Goal: Find specific page/section: Find specific page/section

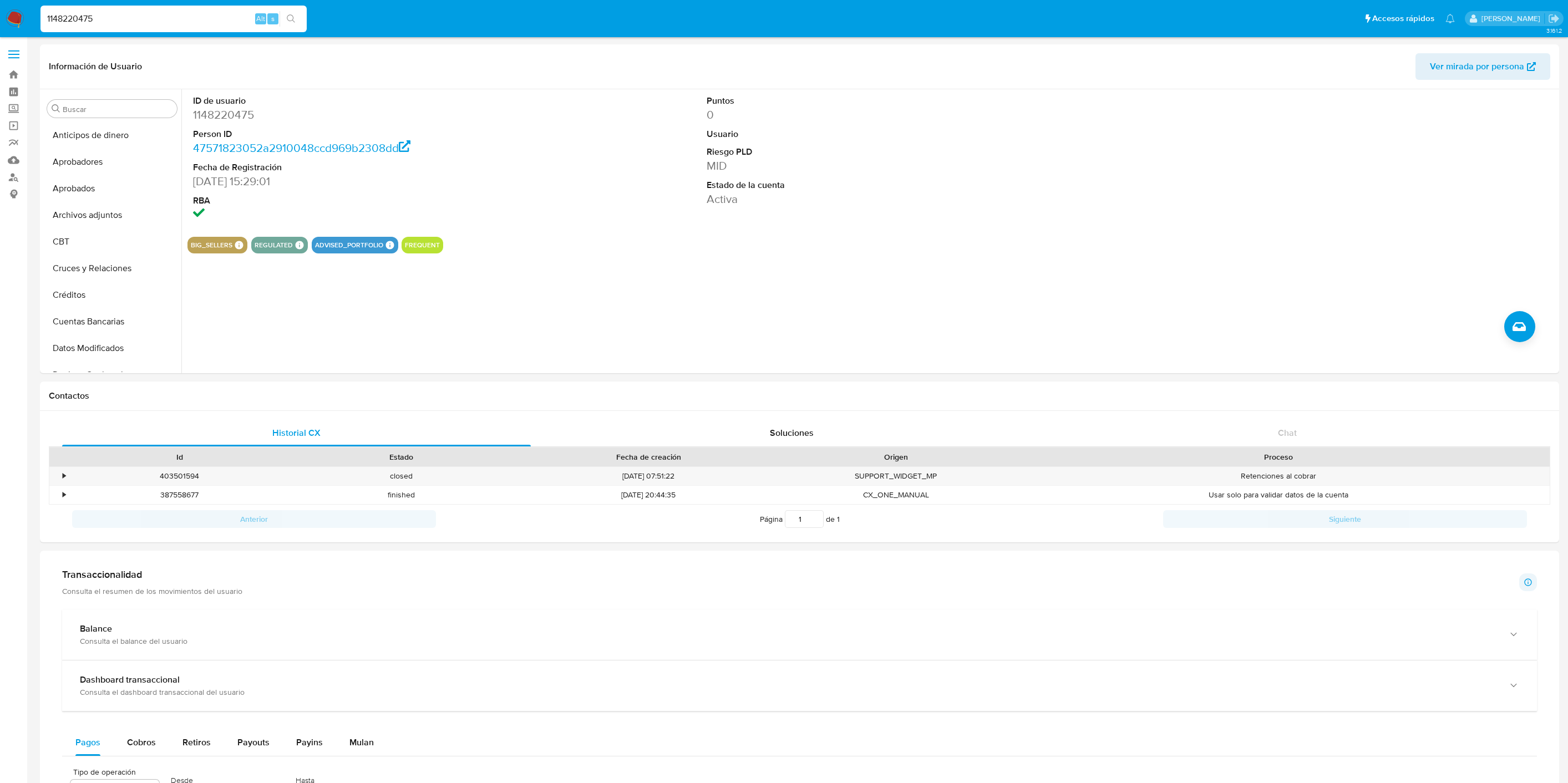
select select "10"
type input "1530480686"
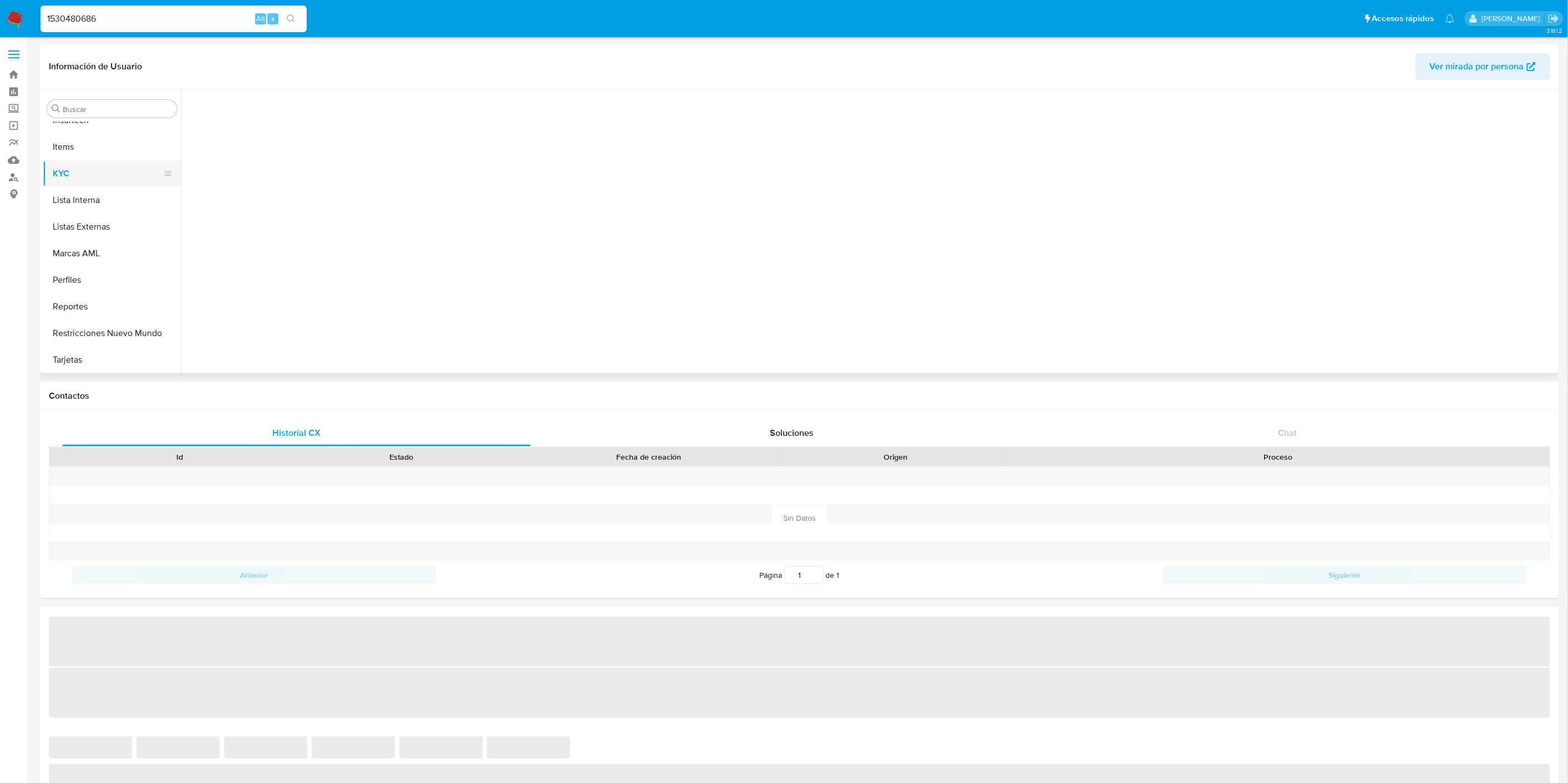
scroll to position [548, 0]
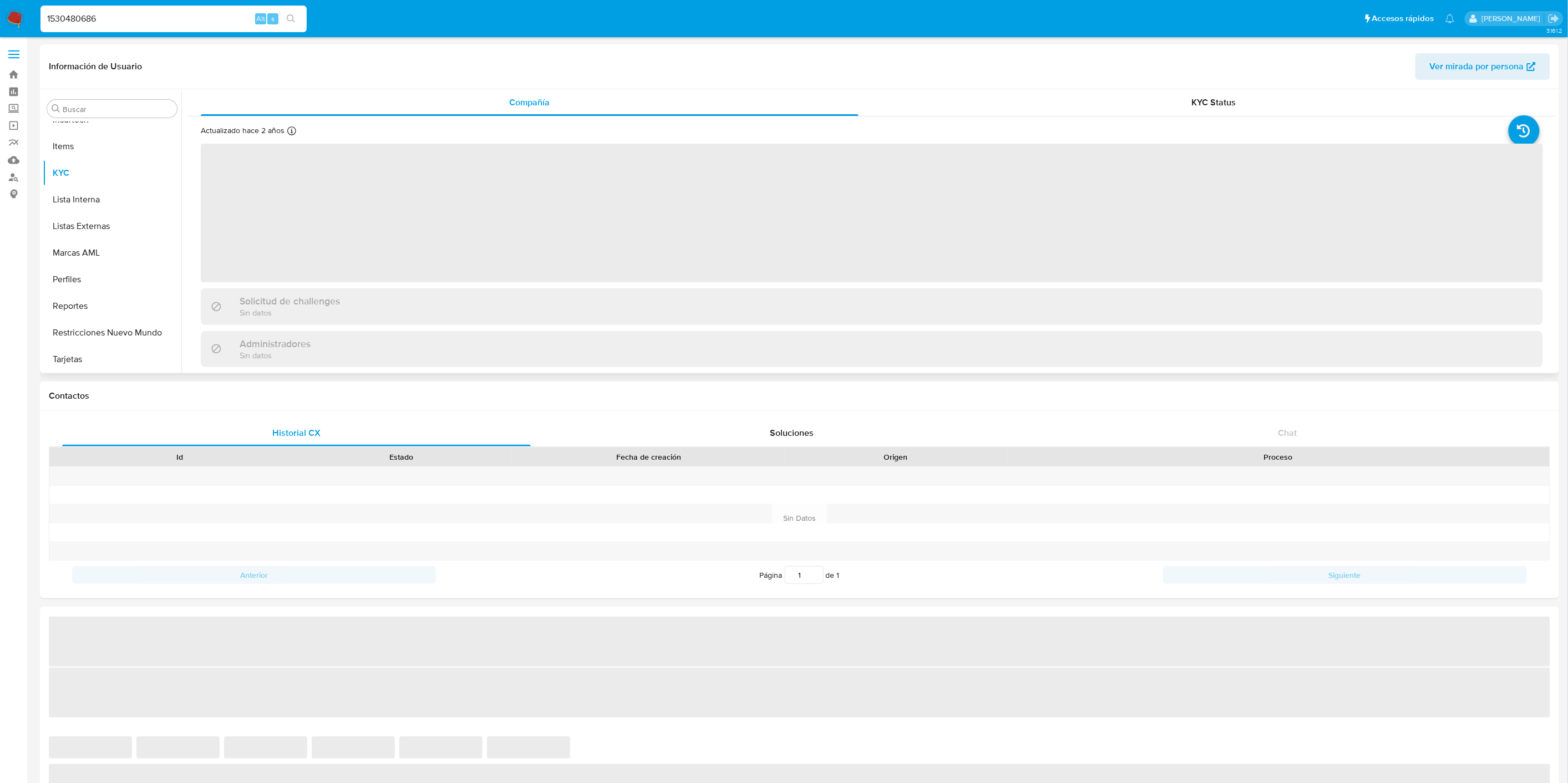
select select "10"
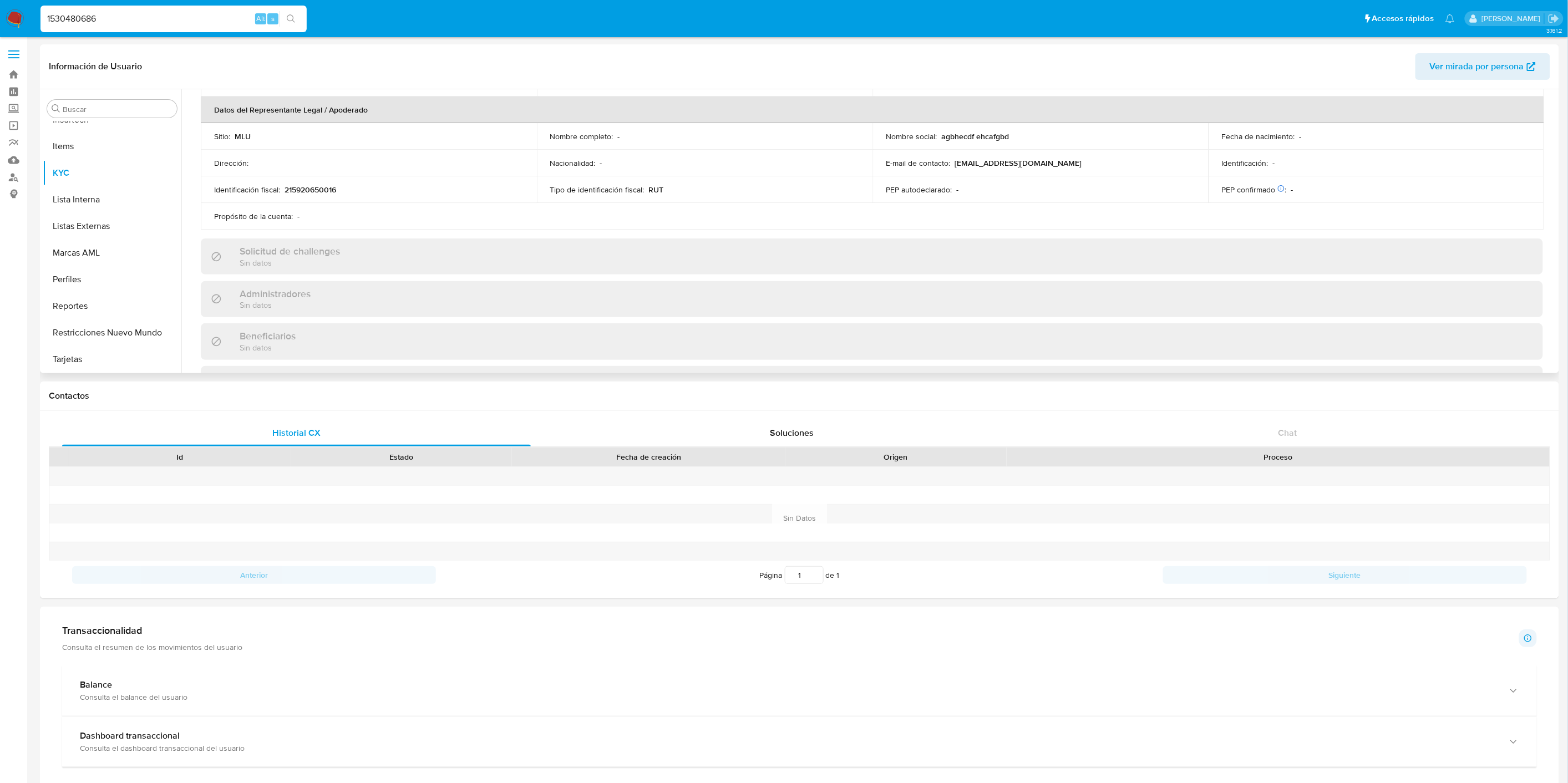
scroll to position [251, 0]
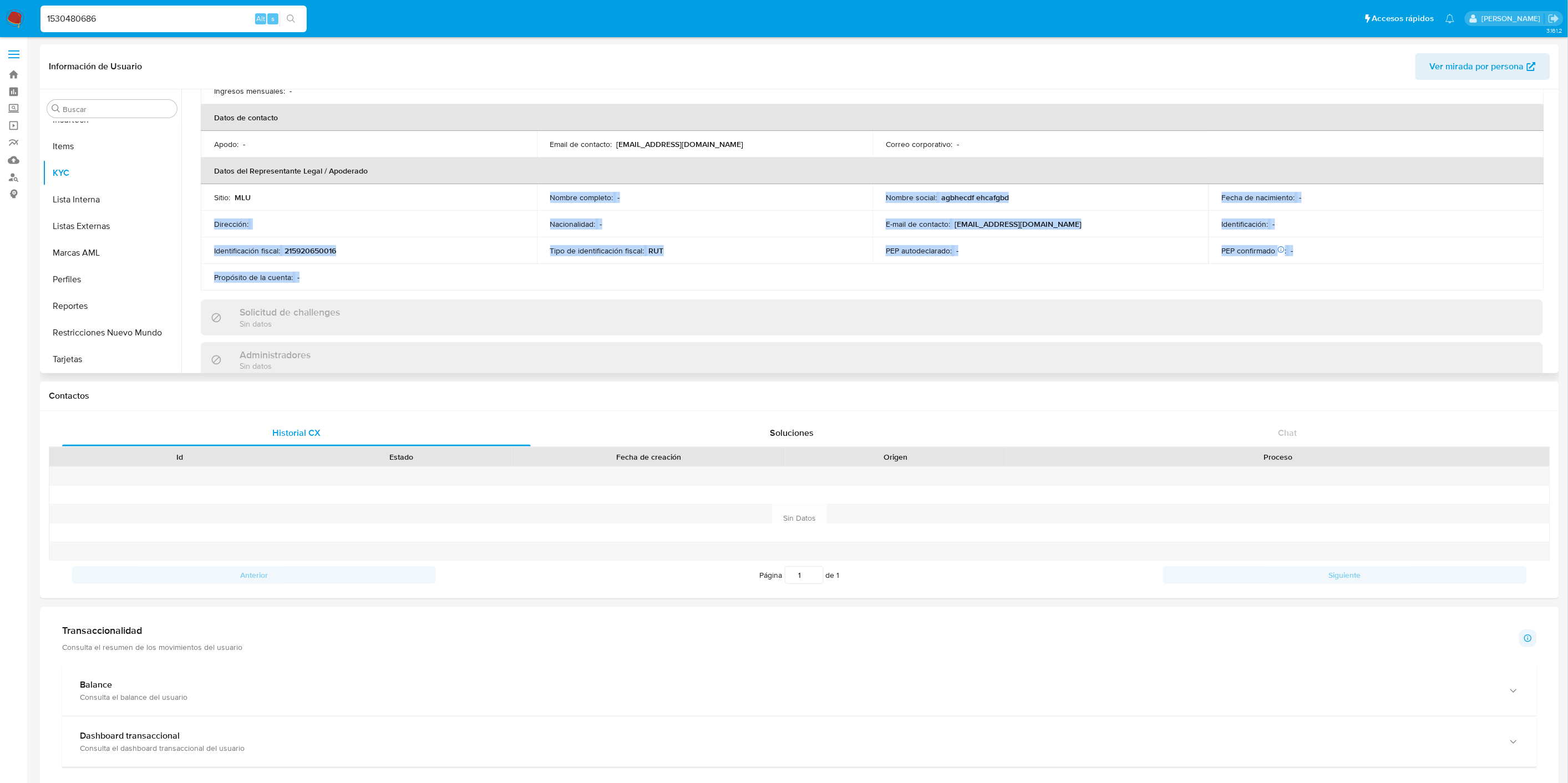
drag, startPoint x: 314, startPoint y: 195, endPoint x: 874, endPoint y: 284, distance: 567.0
click at [874, 284] on table "Información de empresa ID de usuario : 1530480686 Nombre del comercio : - Nombr…" at bounding box center [872, 91] width 1343 height 399
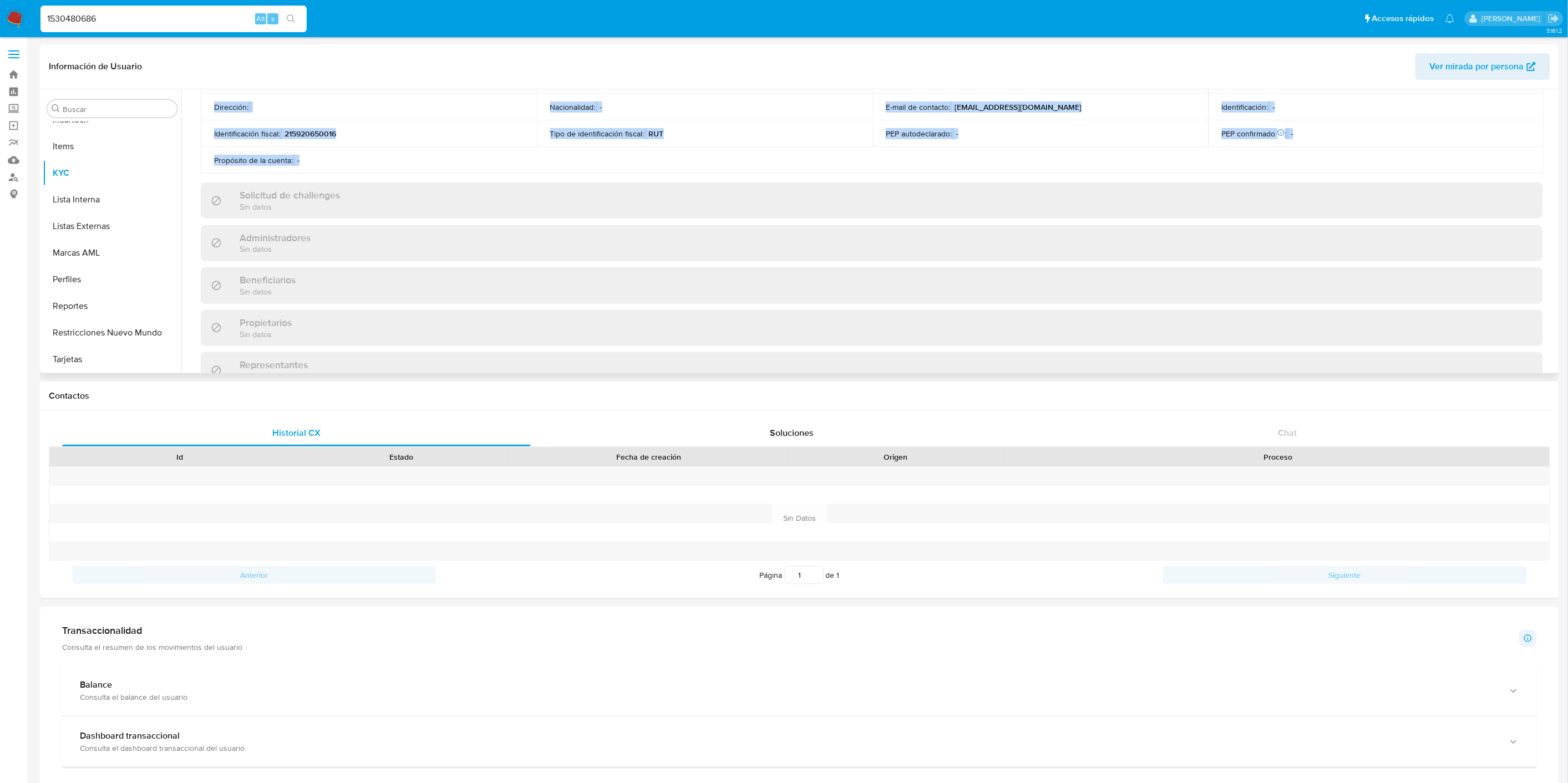
scroll to position [0, 0]
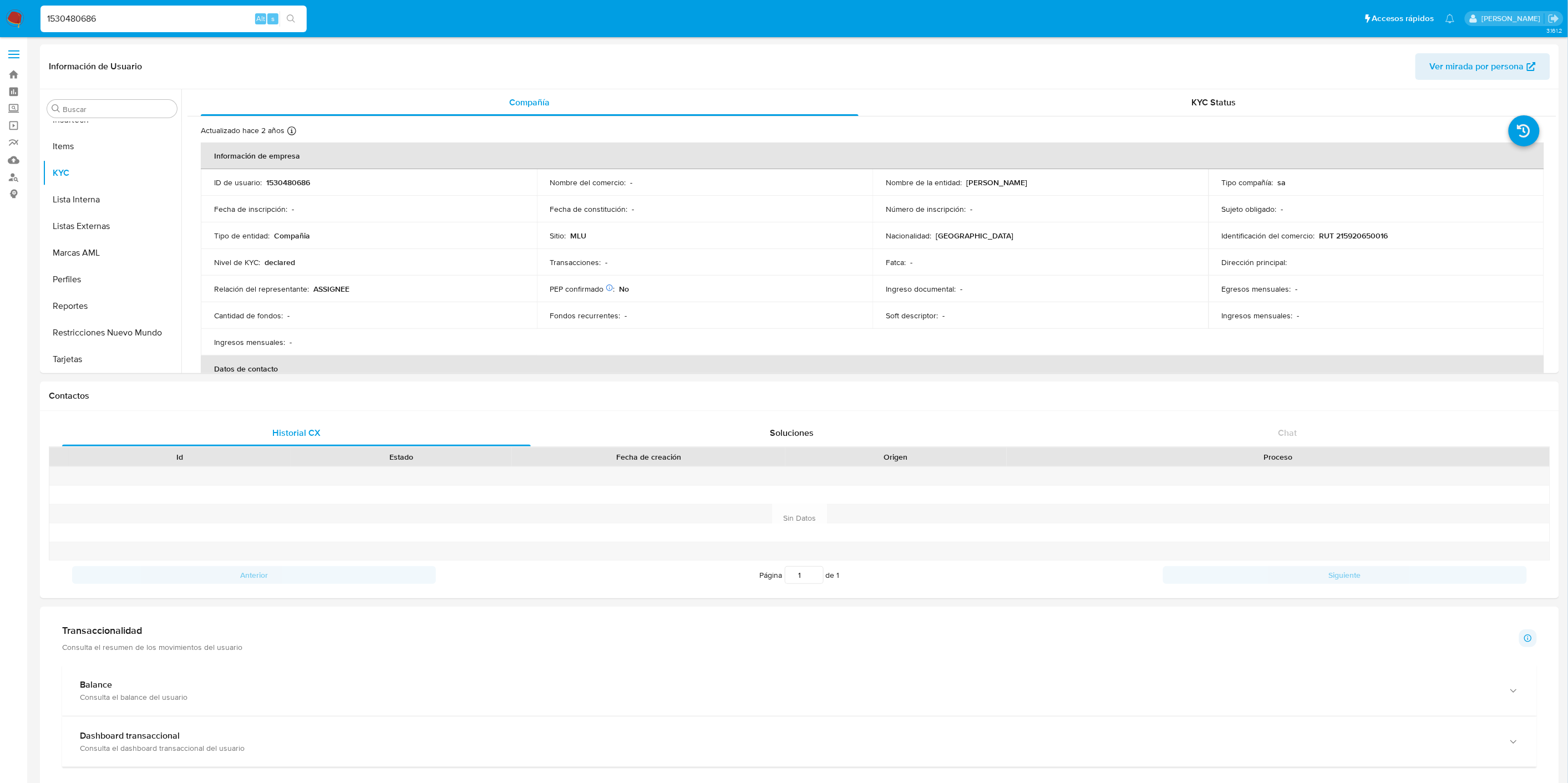
click at [96, 26] on div "1530480686 Alt s" at bounding box center [174, 18] width 266 height 26
click at [96, 23] on input "1530480686" at bounding box center [174, 19] width 266 height 14
paste input "662606172"
type input "662606172"
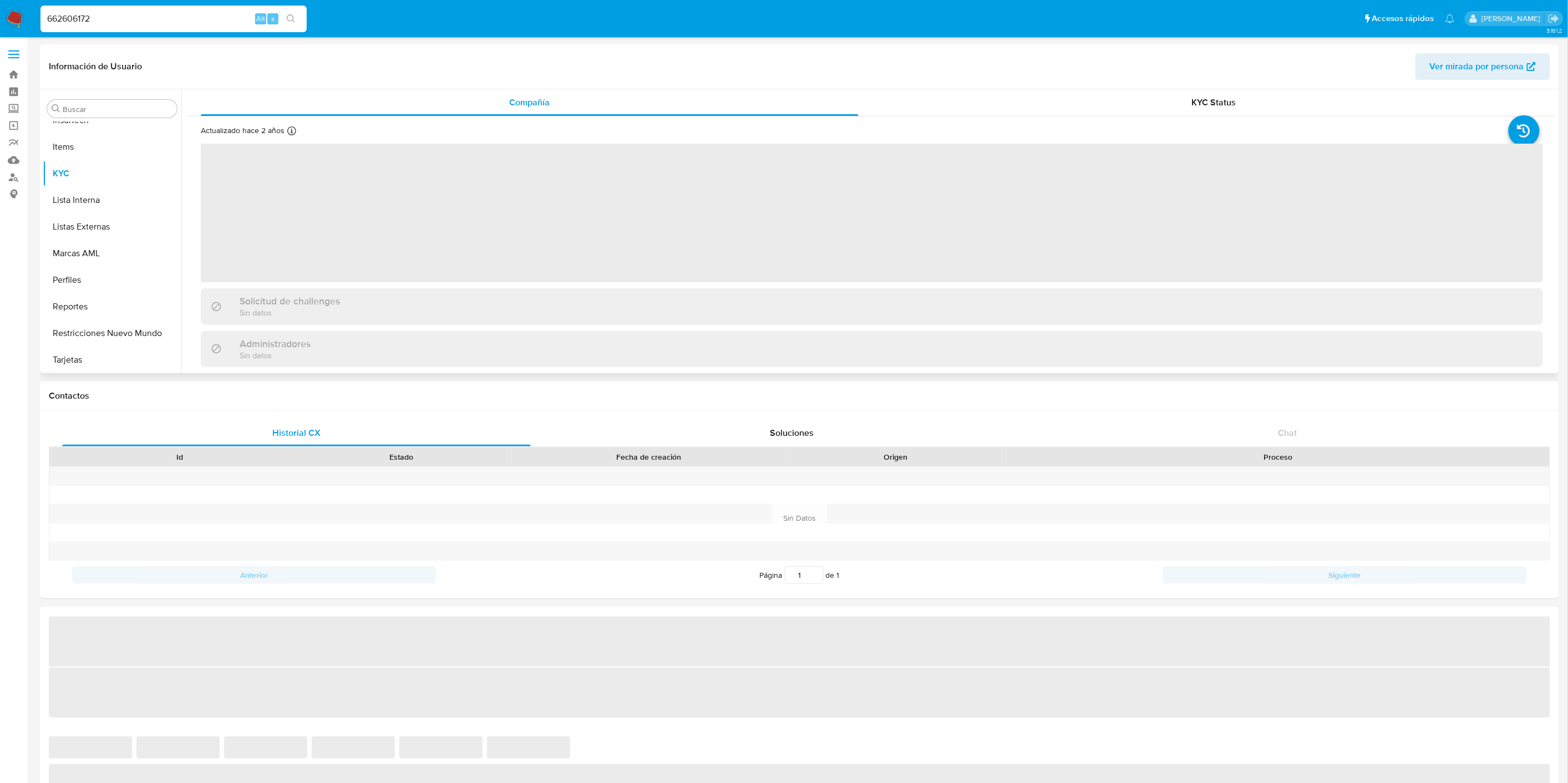
scroll to position [548, 0]
select select "10"
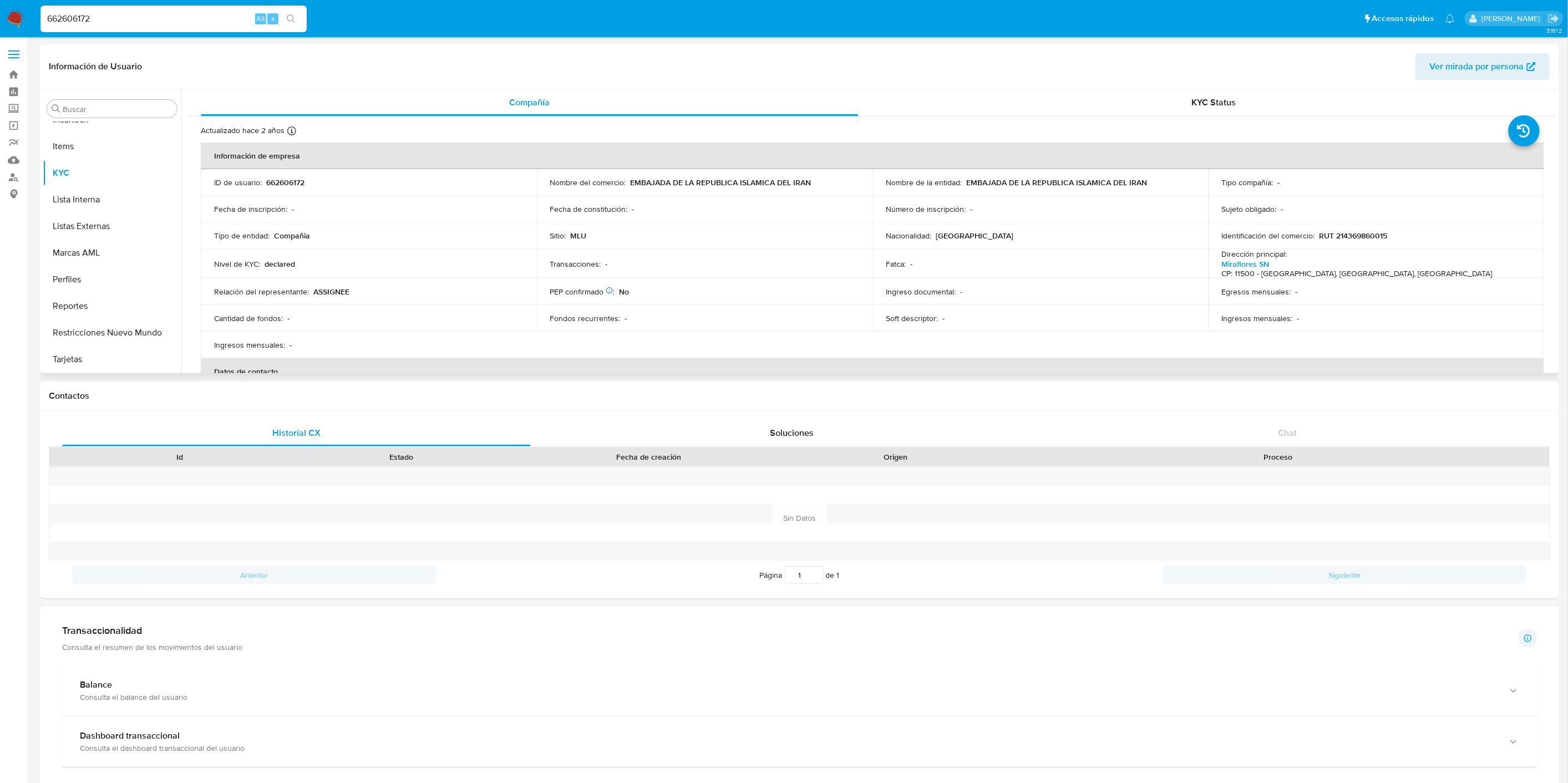
scroll to position [364, 0]
click at [97, 147] on button "General" at bounding box center [107, 145] width 130 height 26
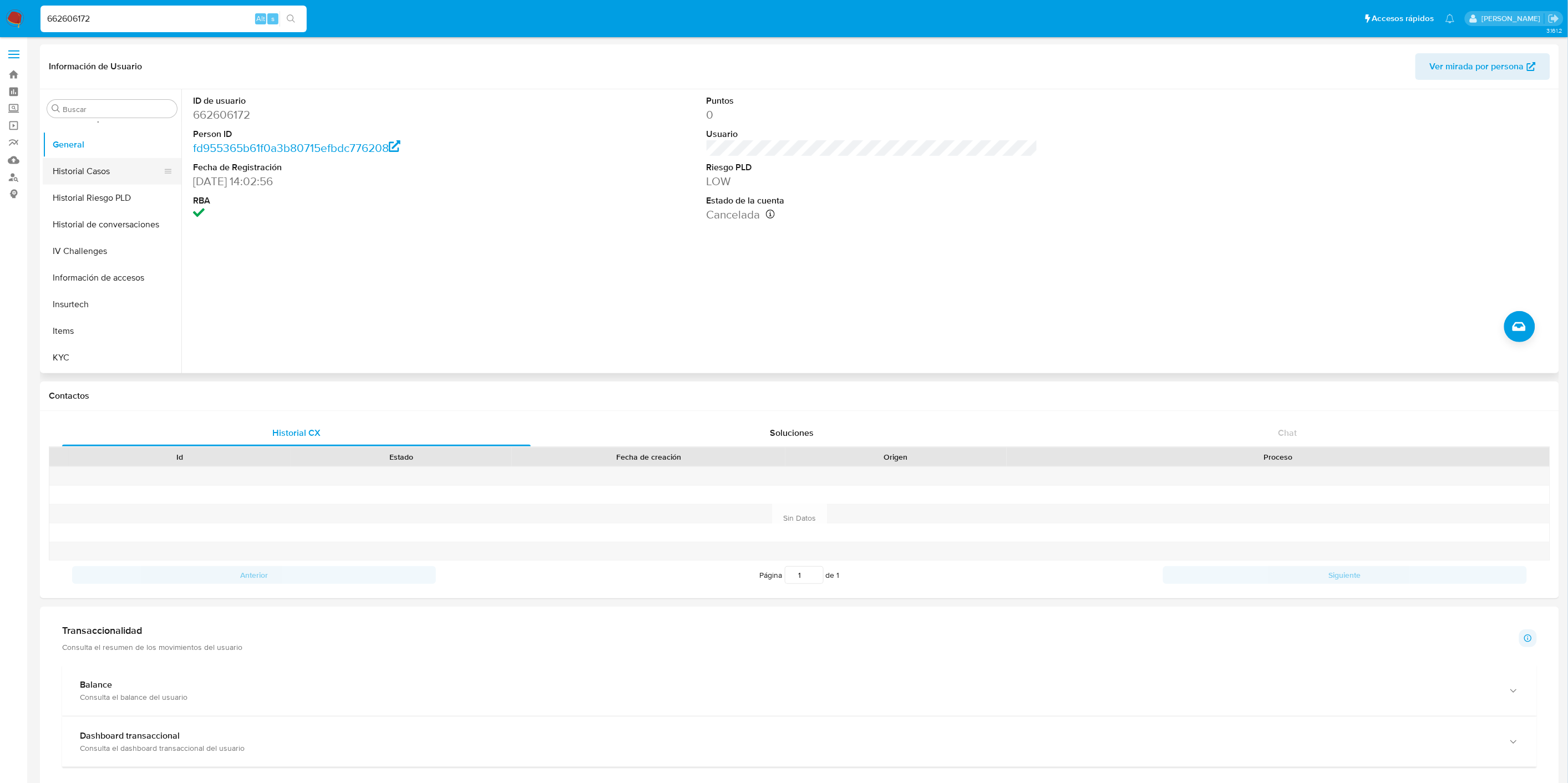
click at [108, 170] on button "Historial Casos" at bounding box center [107, 171] width 130 height 26
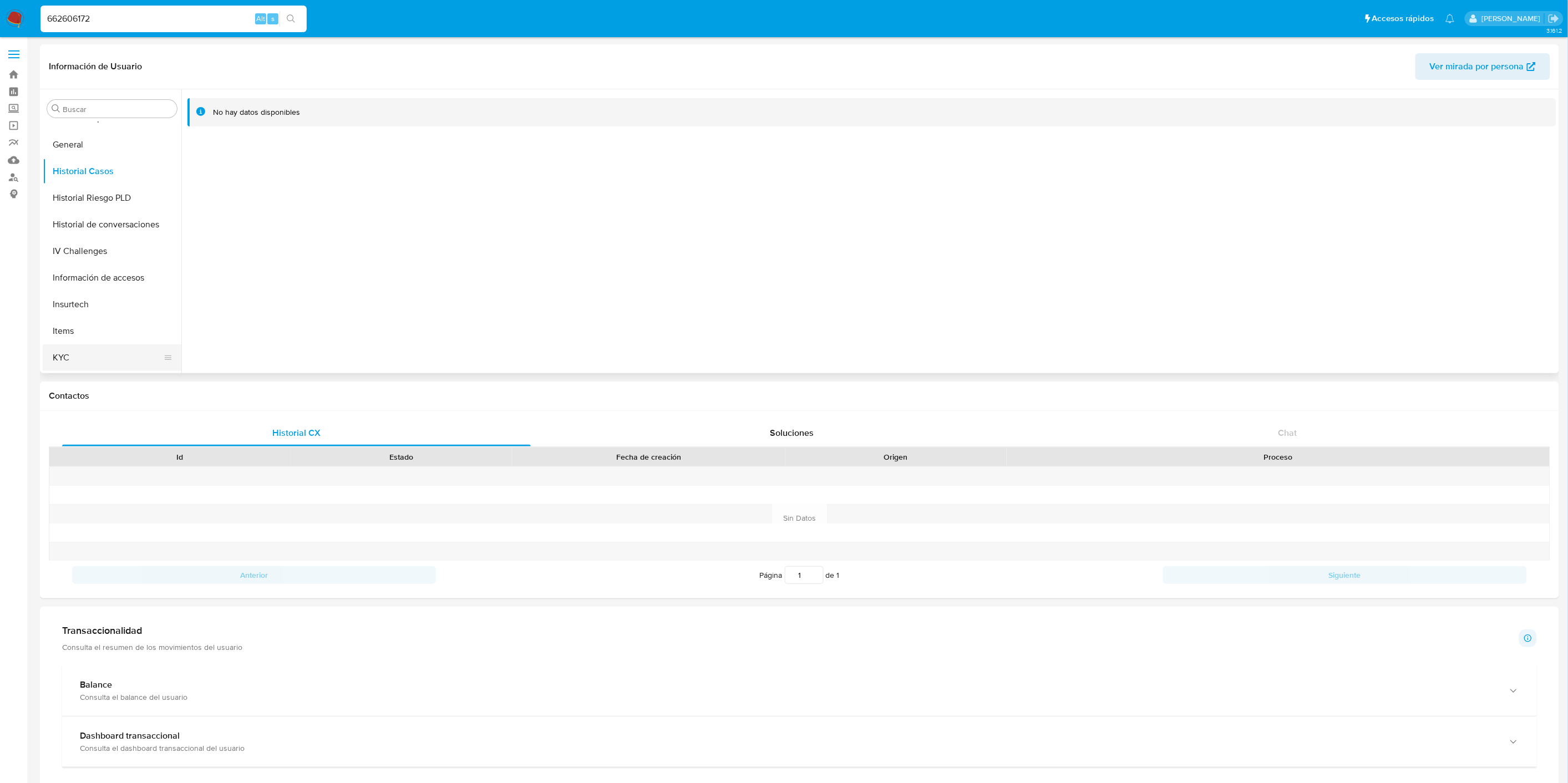
click at [111, 350] on button "KYC" at bounding box center [107, 358] width 130 height 26
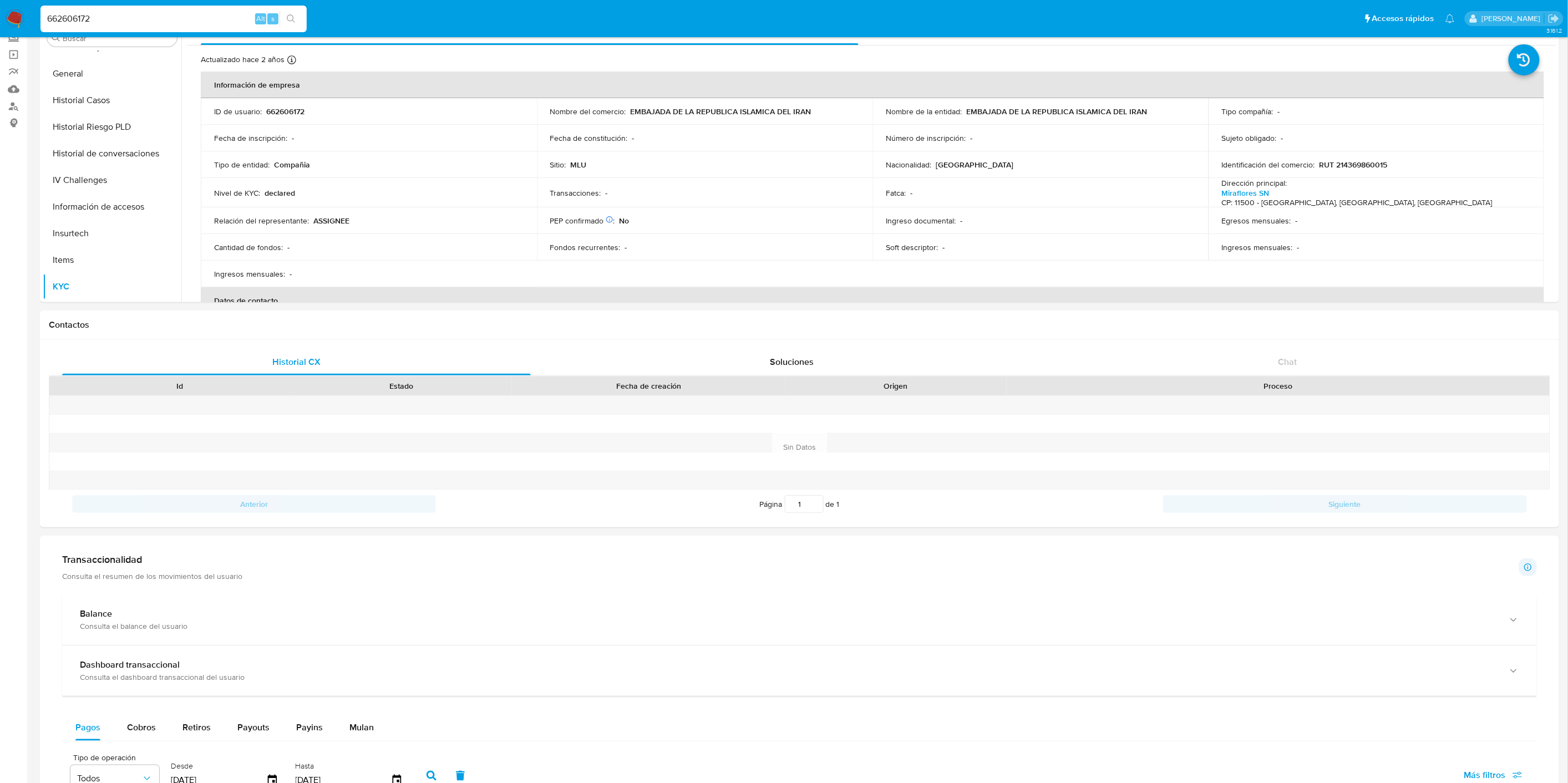
scroll to position [70, 0]
click at [1339, 162] on p "RUT 214369860015" at bounding box center [1354, 165] width 68 height 10
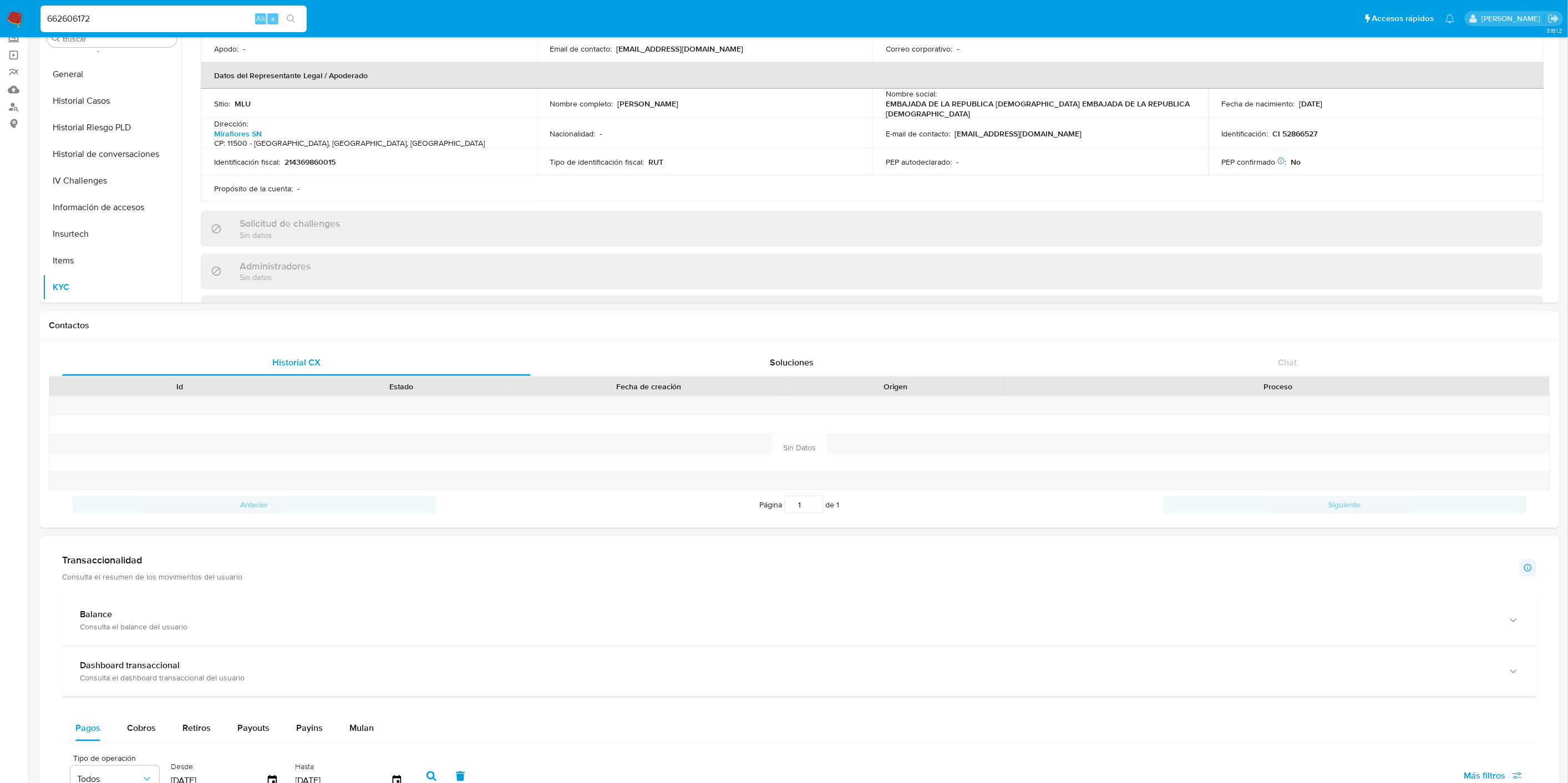
scroll to position [308, 0]
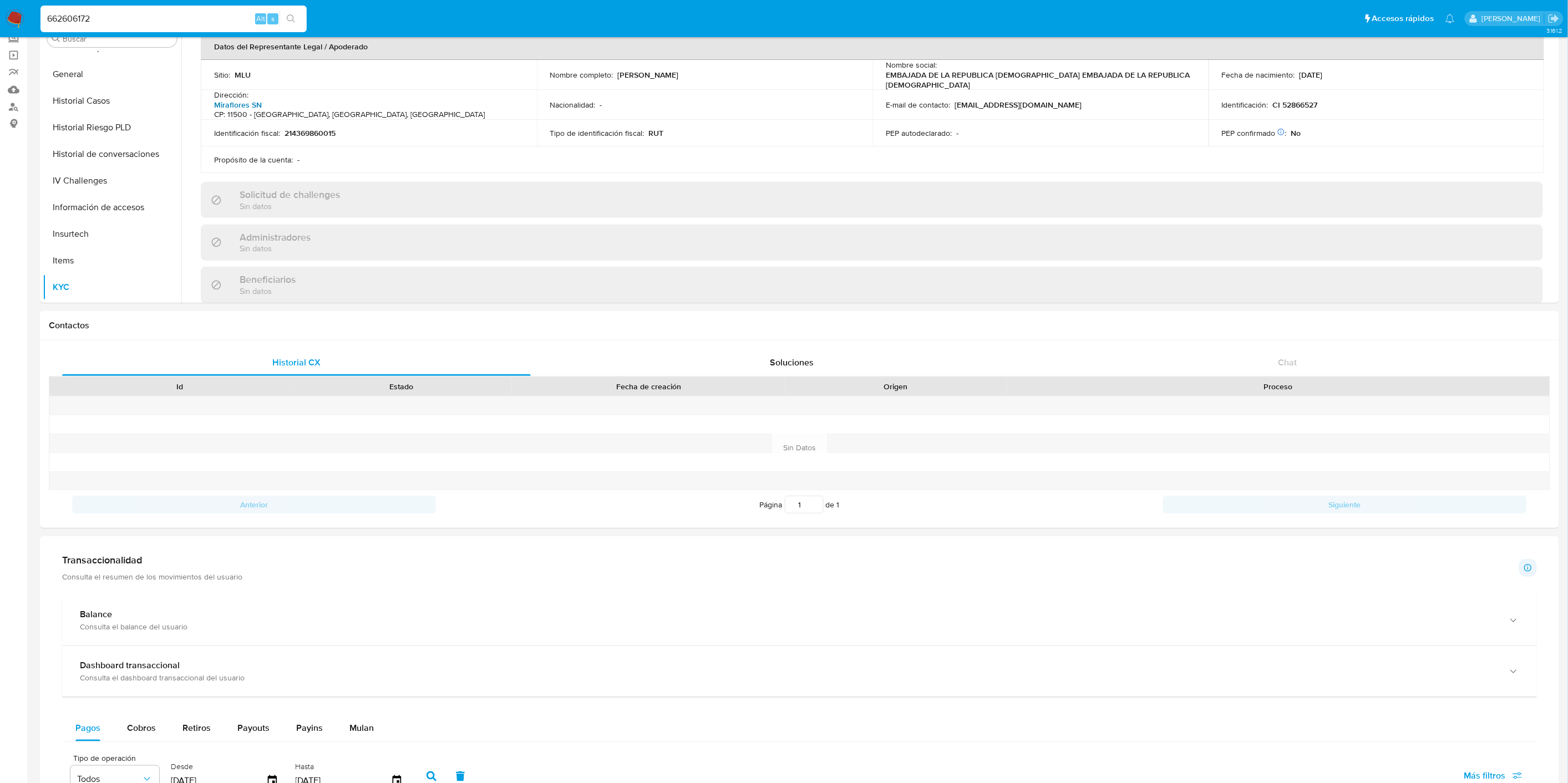
click at [262, 99] on link "Miraflores SN" at bounding box center [238, 105] width 48 height 11
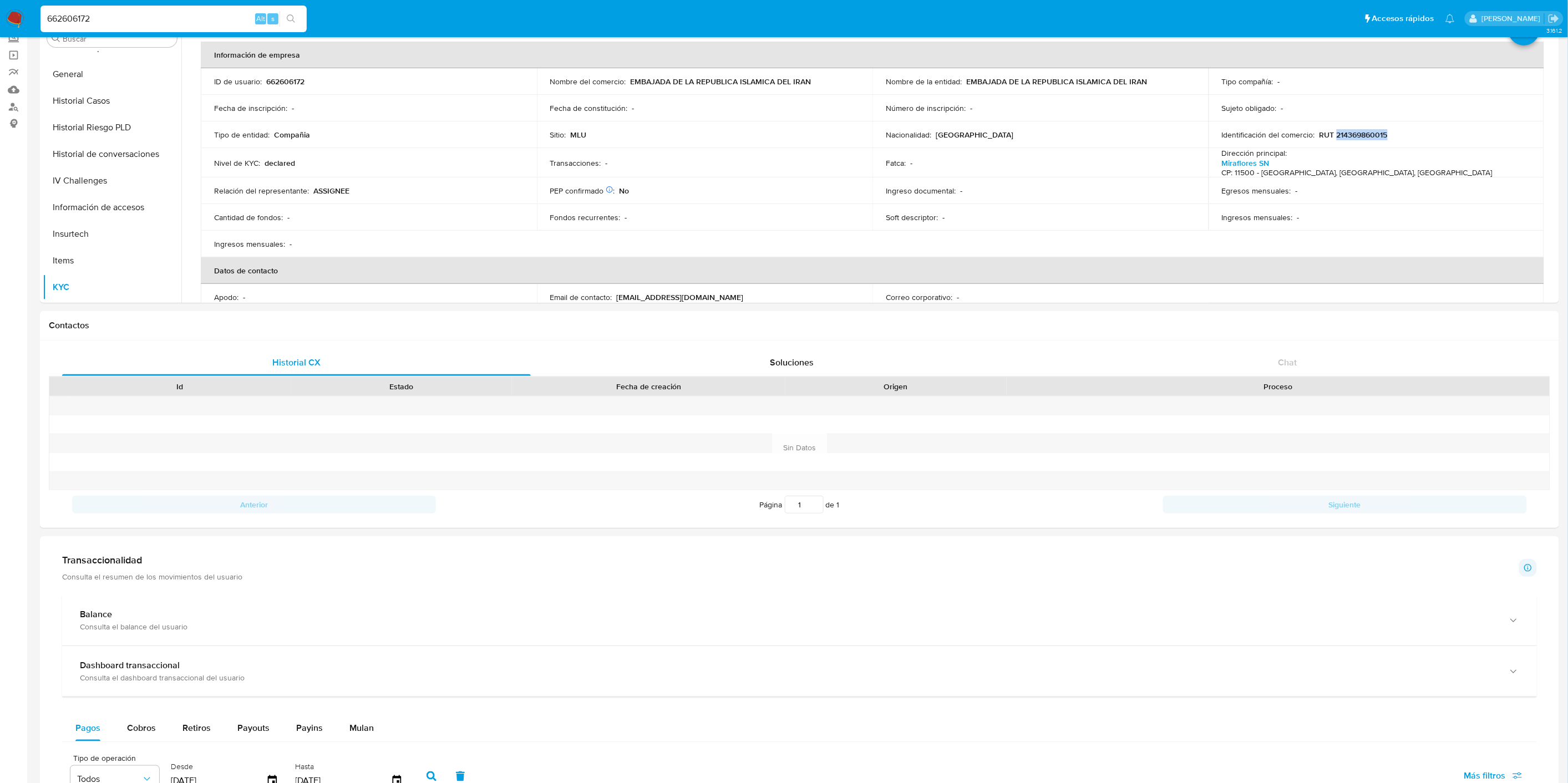
scroll to position [0, 0]
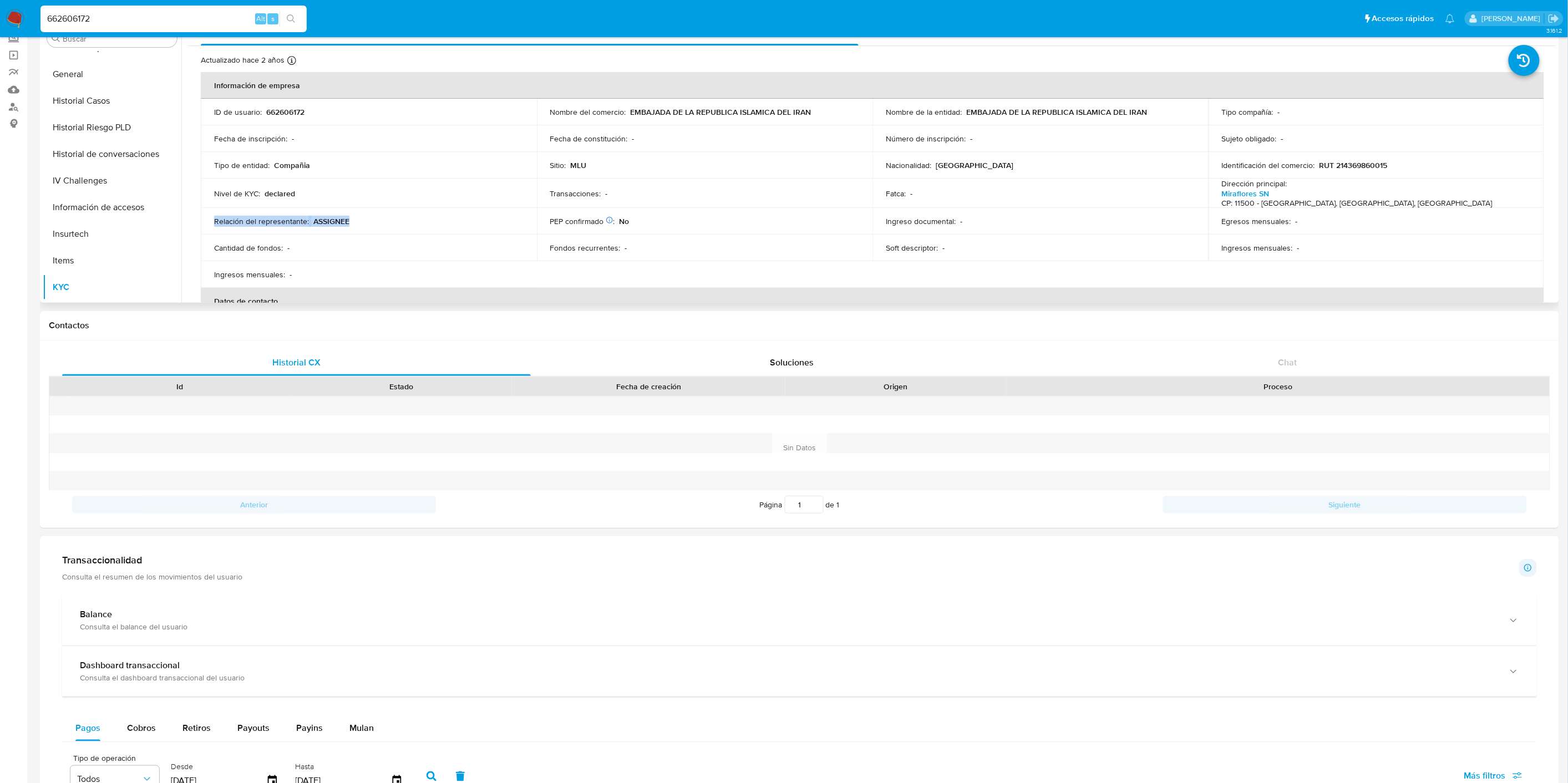
drag, startPoint x: 375, startPoint y: 208, endPoint x: 274, endPoint y: 208, distance: 101.0
click at [280, 208] on td "Relación del representante : ASSIGNEE" at bounding box center [368, 221] width 336 height 26
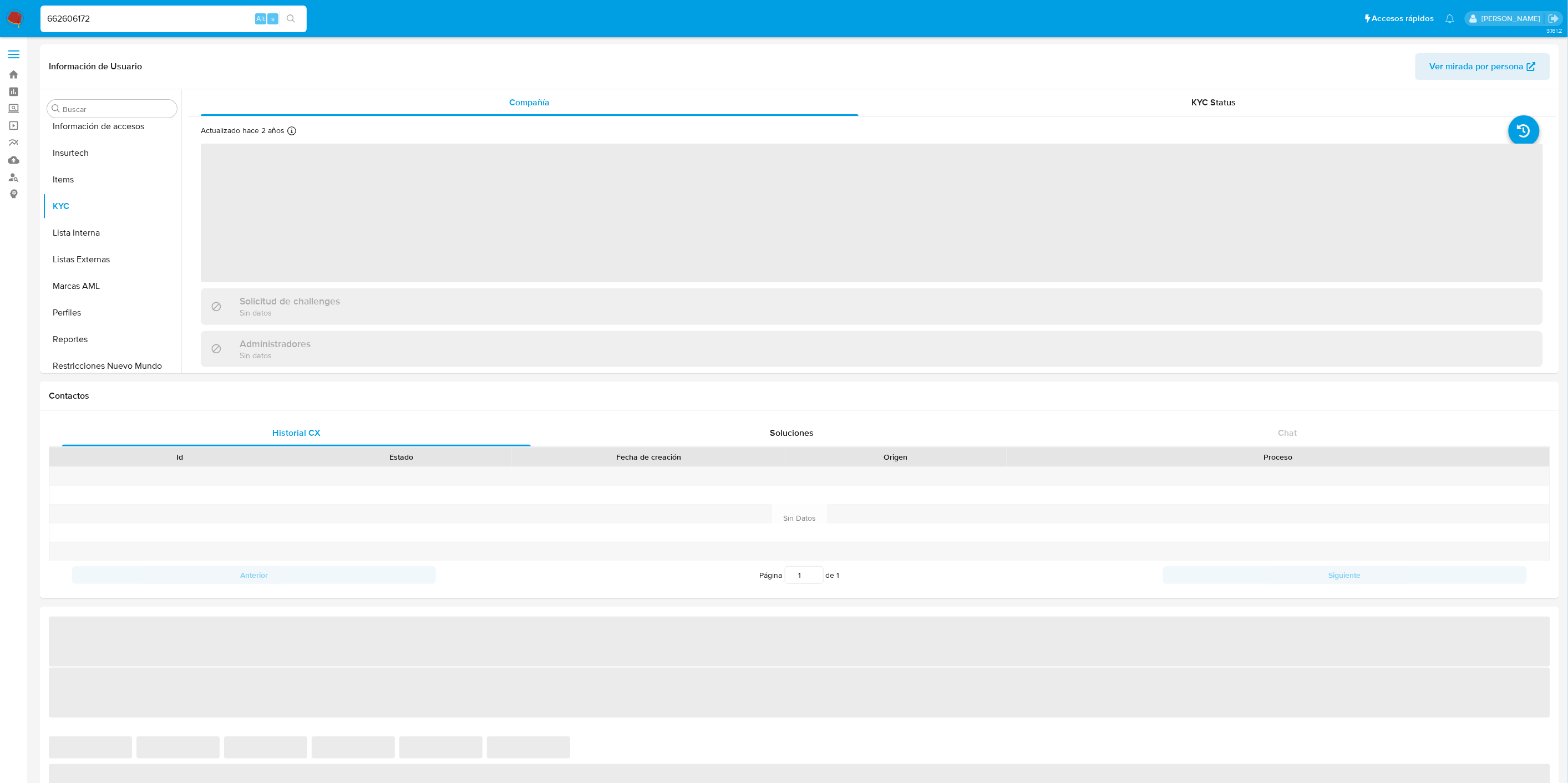
scroll to position [548, 0]
select select "10"
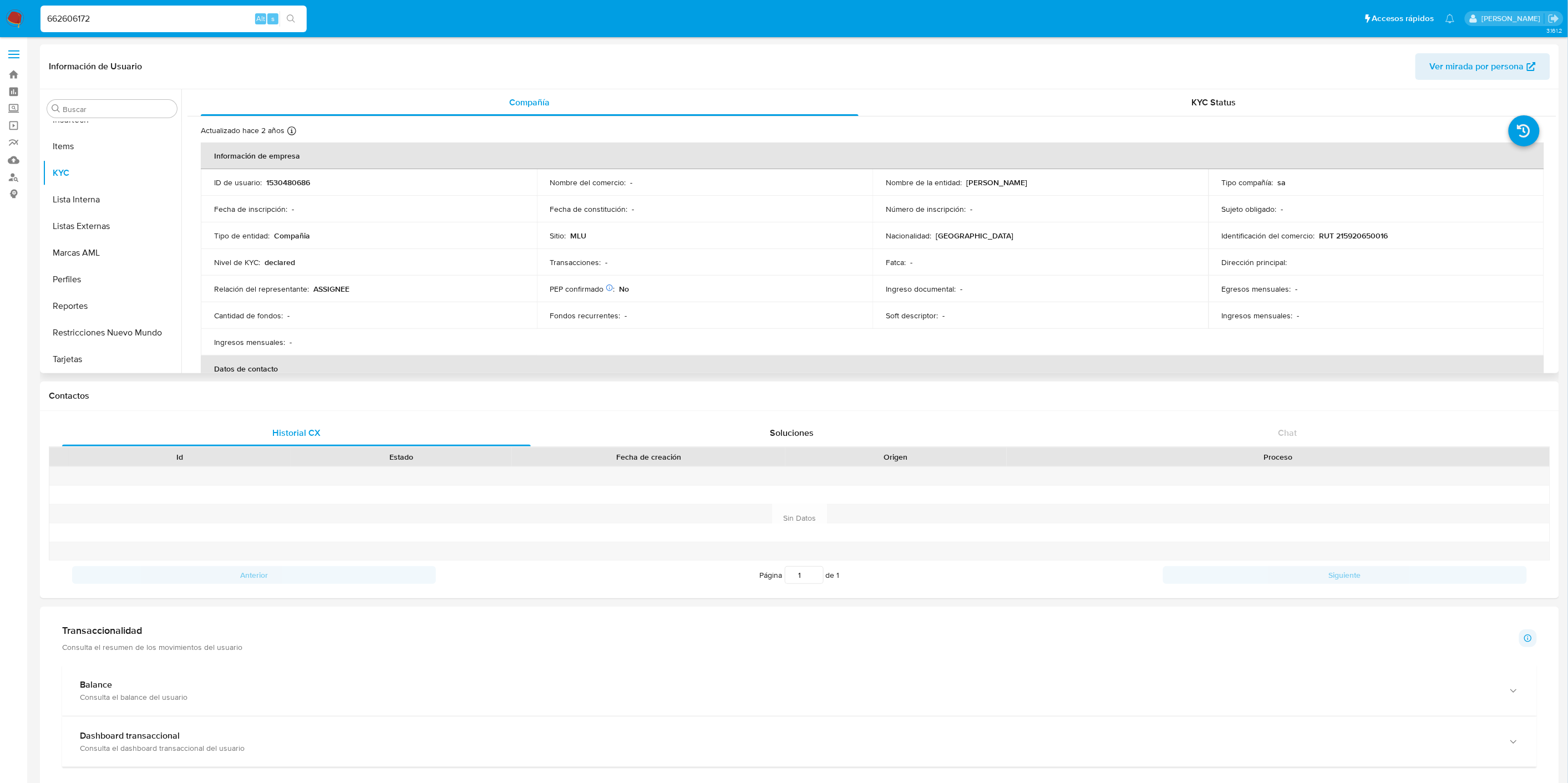
click at [95, 20] on input "662606172" at bounding box center [174, 19] width 266 height 14
paste input "1988832695"
type input "1988832695"
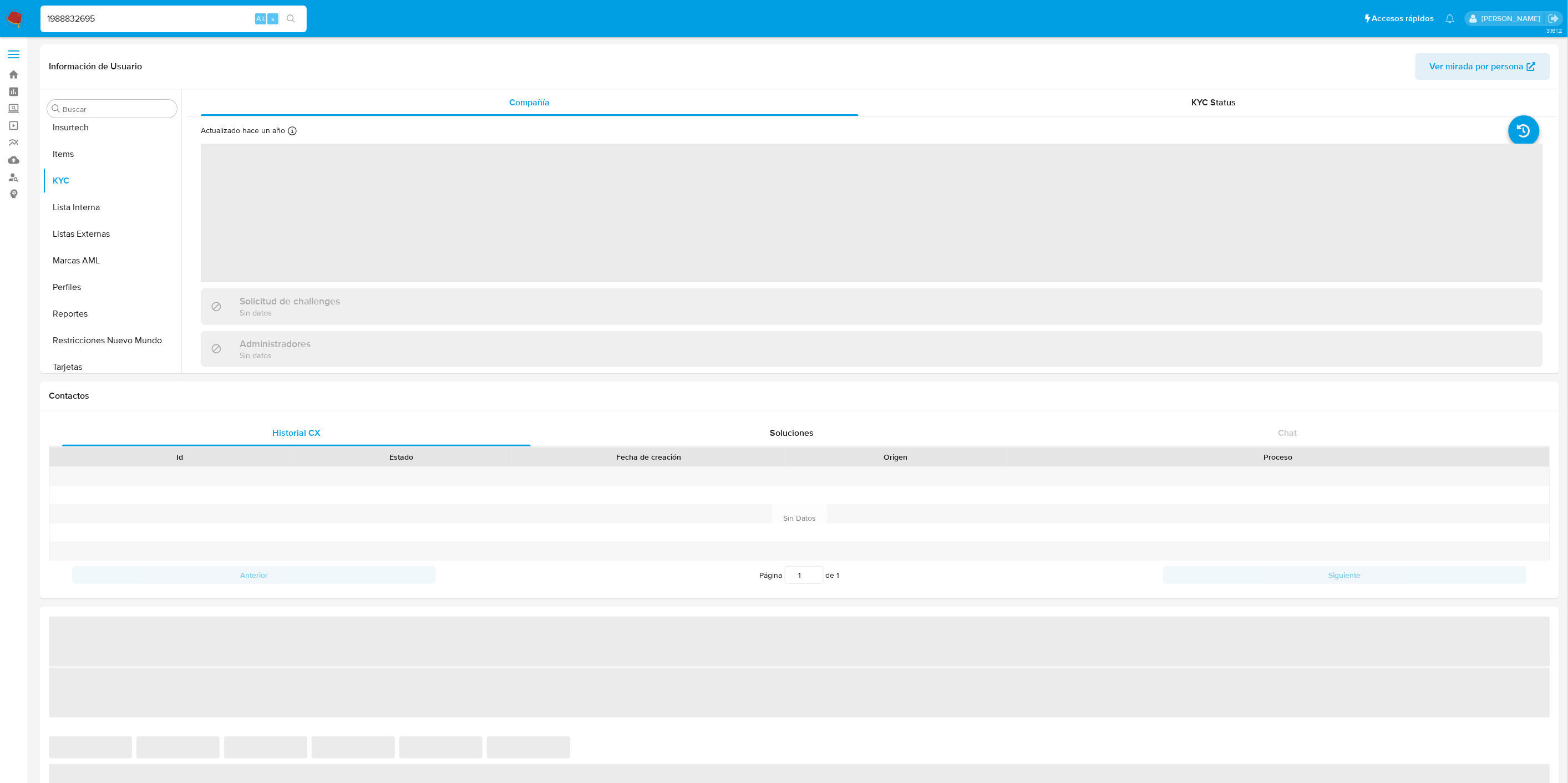
scroll to position [548, 0]
select select "10"
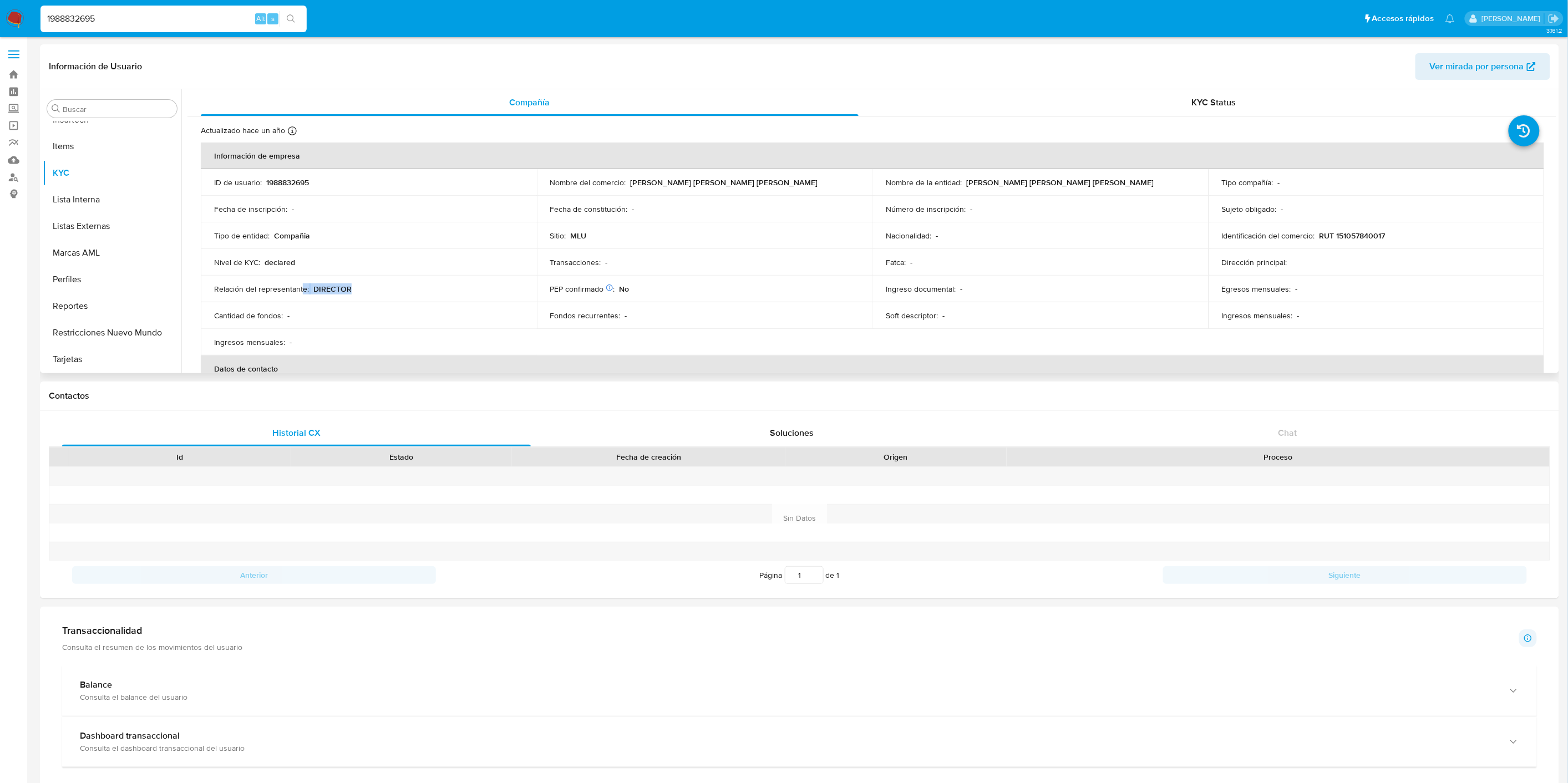
drag, startPoint x: 355, startPoint y: 289, endPoint x: 302, endPoint y: 285, distance: 53.2
click at [302, 285] on div "Relación del representante : DIRECTOR" at bounding box center [369, 289] width 310 height 10
